Goal: Find specific page/section: Find specific page/section

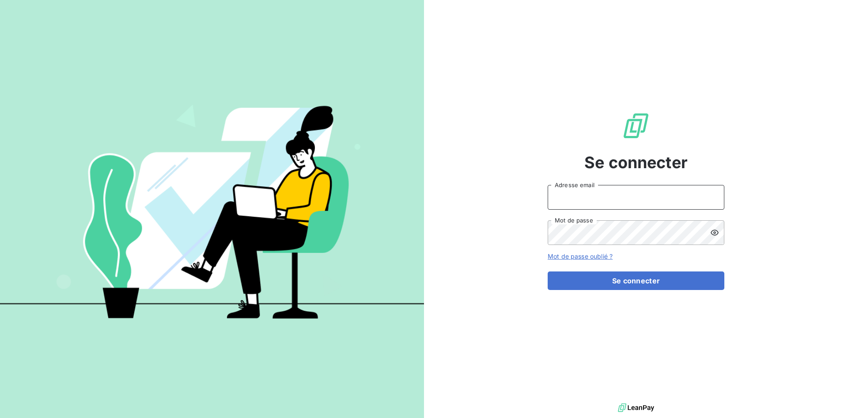
click at [609, 201] on input "Adresse email" at bounding box center [636, 197] width 177 height 25
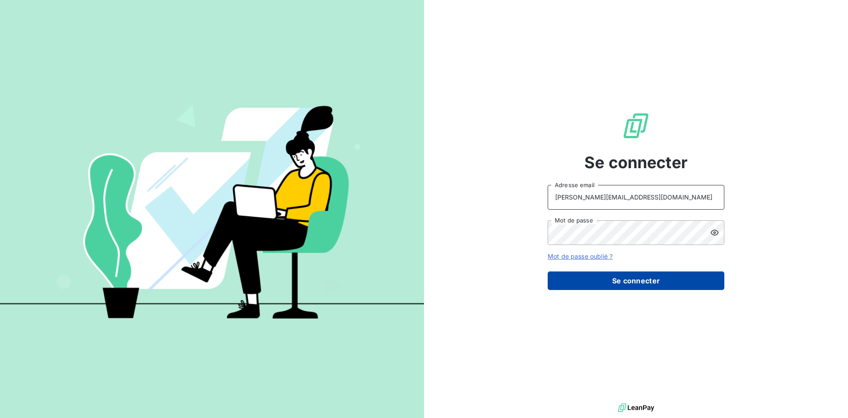
type input "[PERSON_NAME][EMAIL_ADDRESS][DOMAIN_NAME]"
click at [631, 282] on button "Se connecter" at bounding box center [636, 281] width 177 height 19
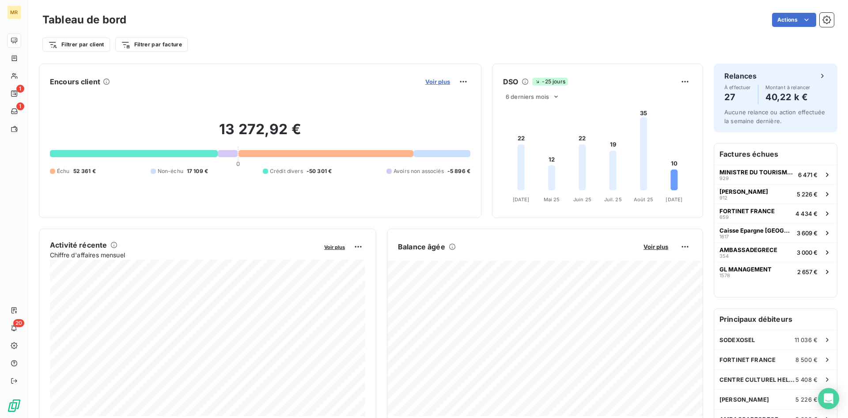
click at [438, 81] on span "Voir plus" at bounding box center [437, 81] width 25 height 7
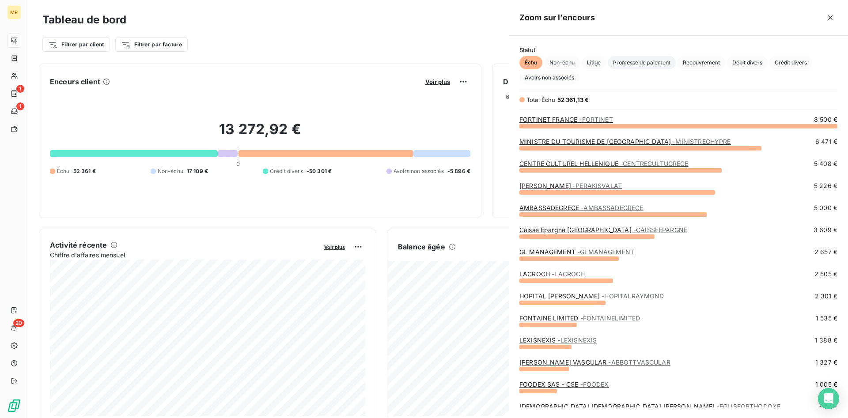
scroll to position [292, 339]
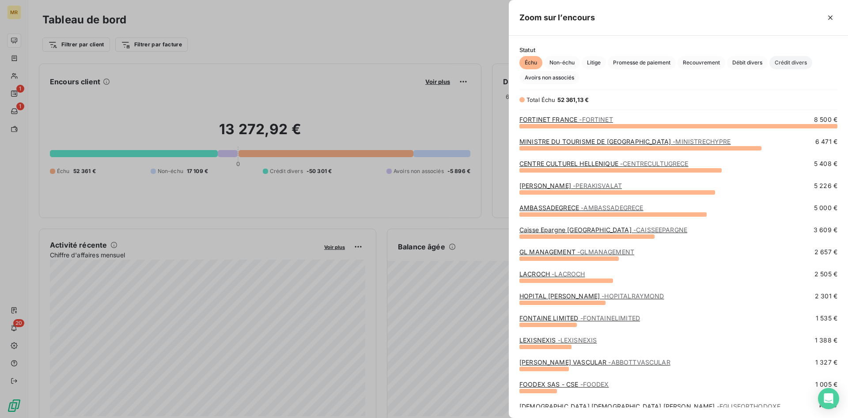
click at [784, 62] on span "Crédit divers" at bounding box center [790, 62] width 43 height 13
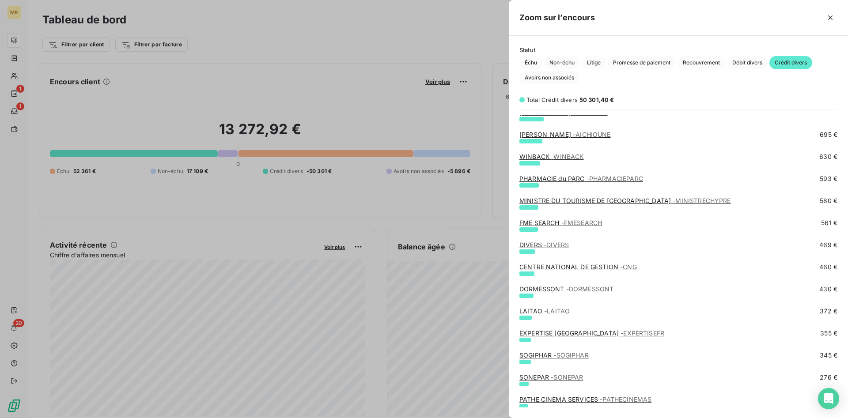
scroll to position [405, 0]
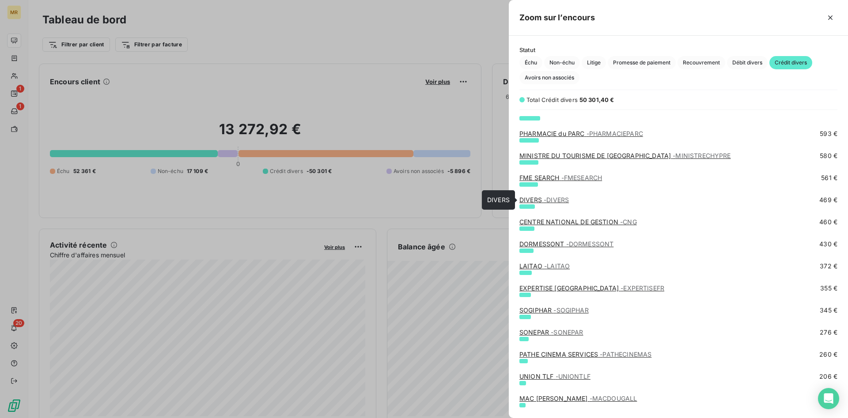
click at [562, 197] on span "- DIVERS" at bounding box center [556, 200] width 25 height 8
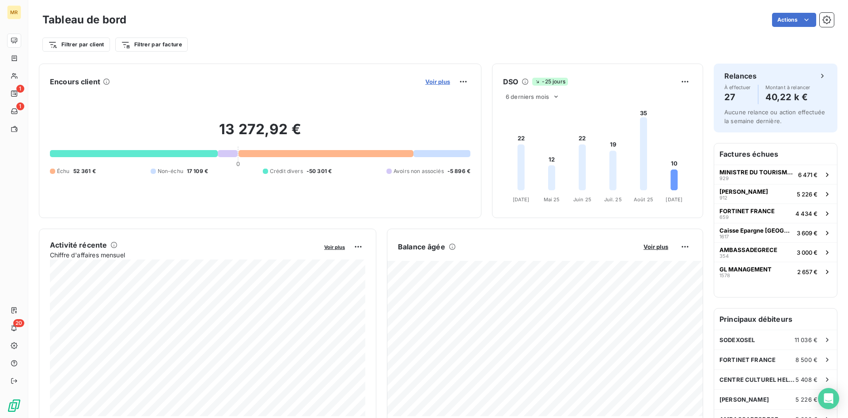
click at [445, 81] on span "Voir plus" at bounding box center [437, 81] width 25 height 7
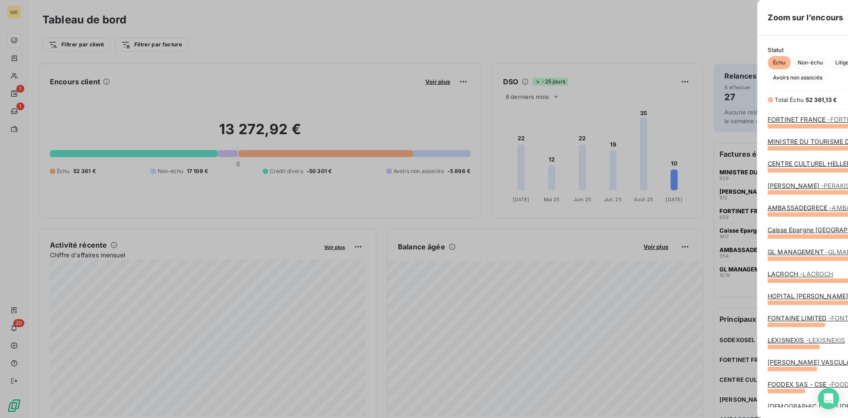
scroll to position [418, 339]
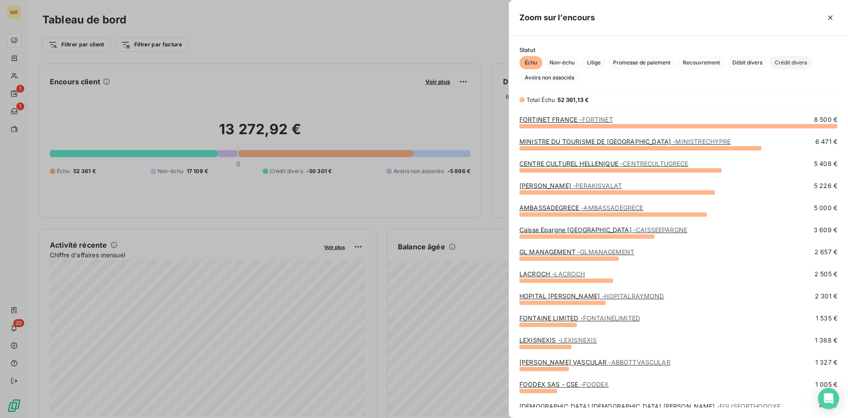
click at [788, 59] on span "Crédit divers" at bounding box center [790, 62] width 43 height 13
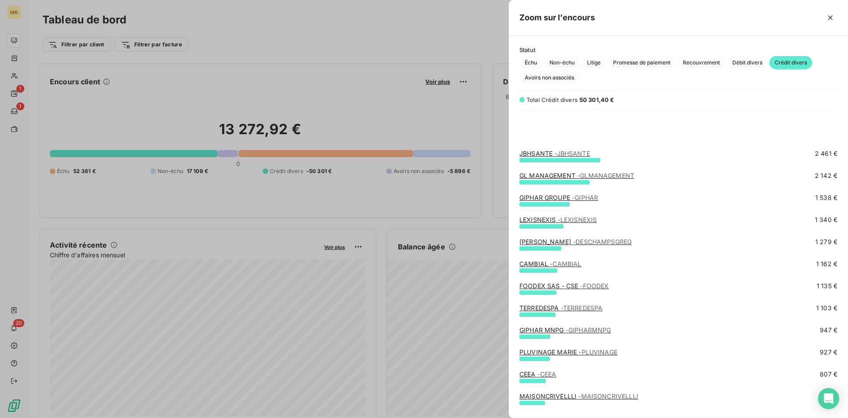
scroll to position [135, 0]
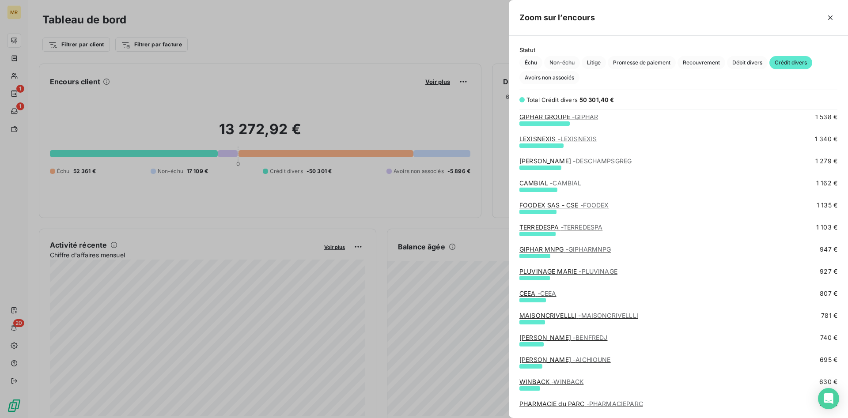
click at [571, 316] on link "MAISONCRIVELLLI - MAISONCRIVELLLI" at bounding box center [578, 316] width 119 height 8
